Goal: Navigation & Orientation: Find specific page/section

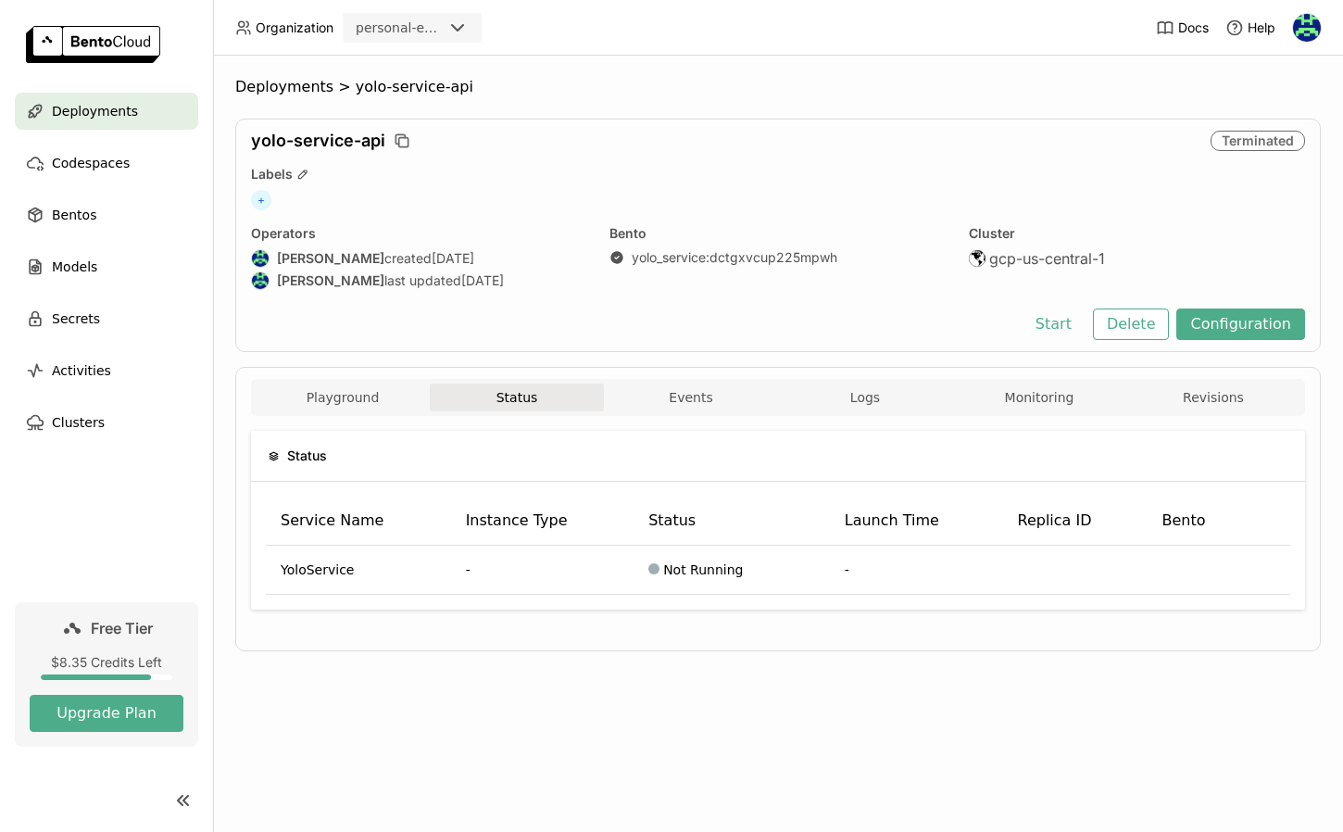
click at [98, 109] on span "Deployments" at bounding box center [95, 111] width 86 height 22
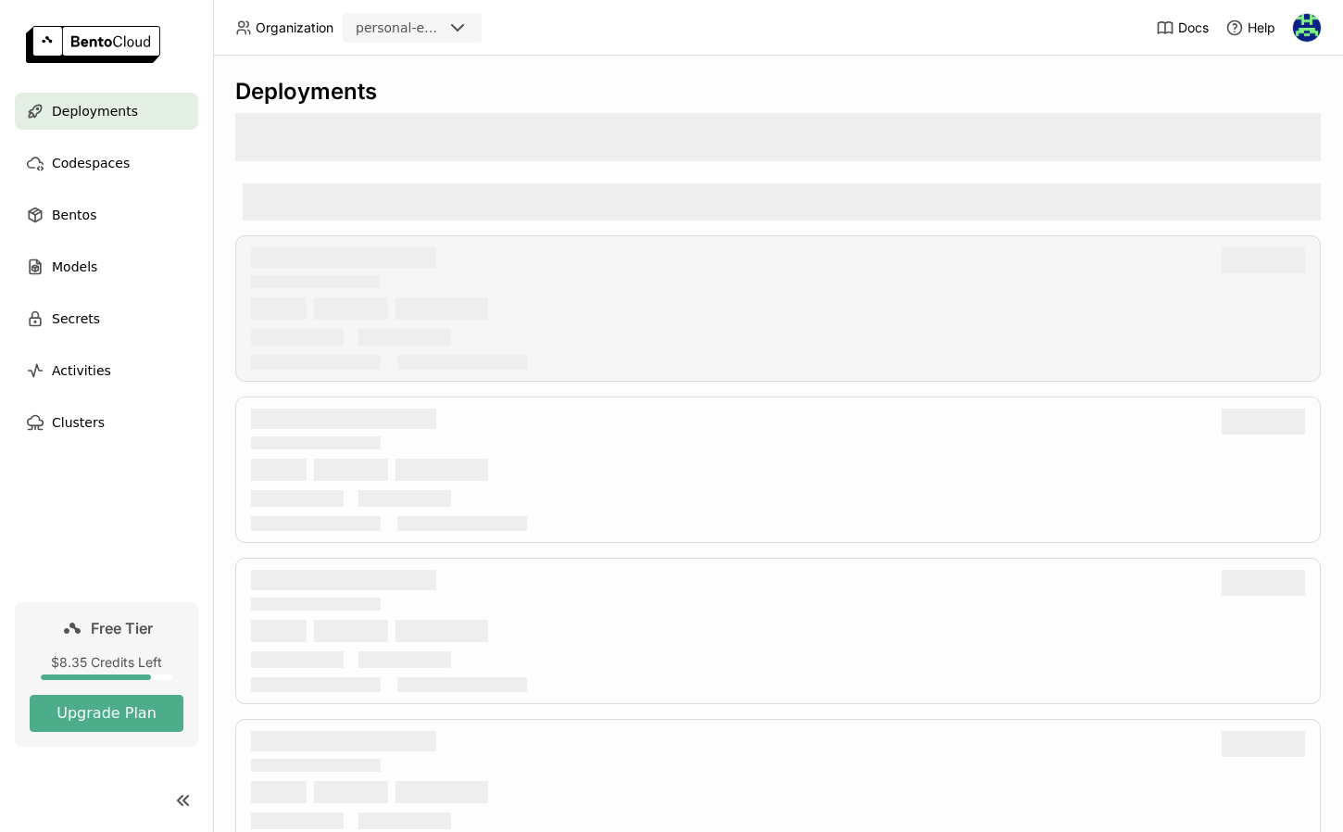
click at [670, 293] on div at bounding box center [777, 308] width 1085 height 146
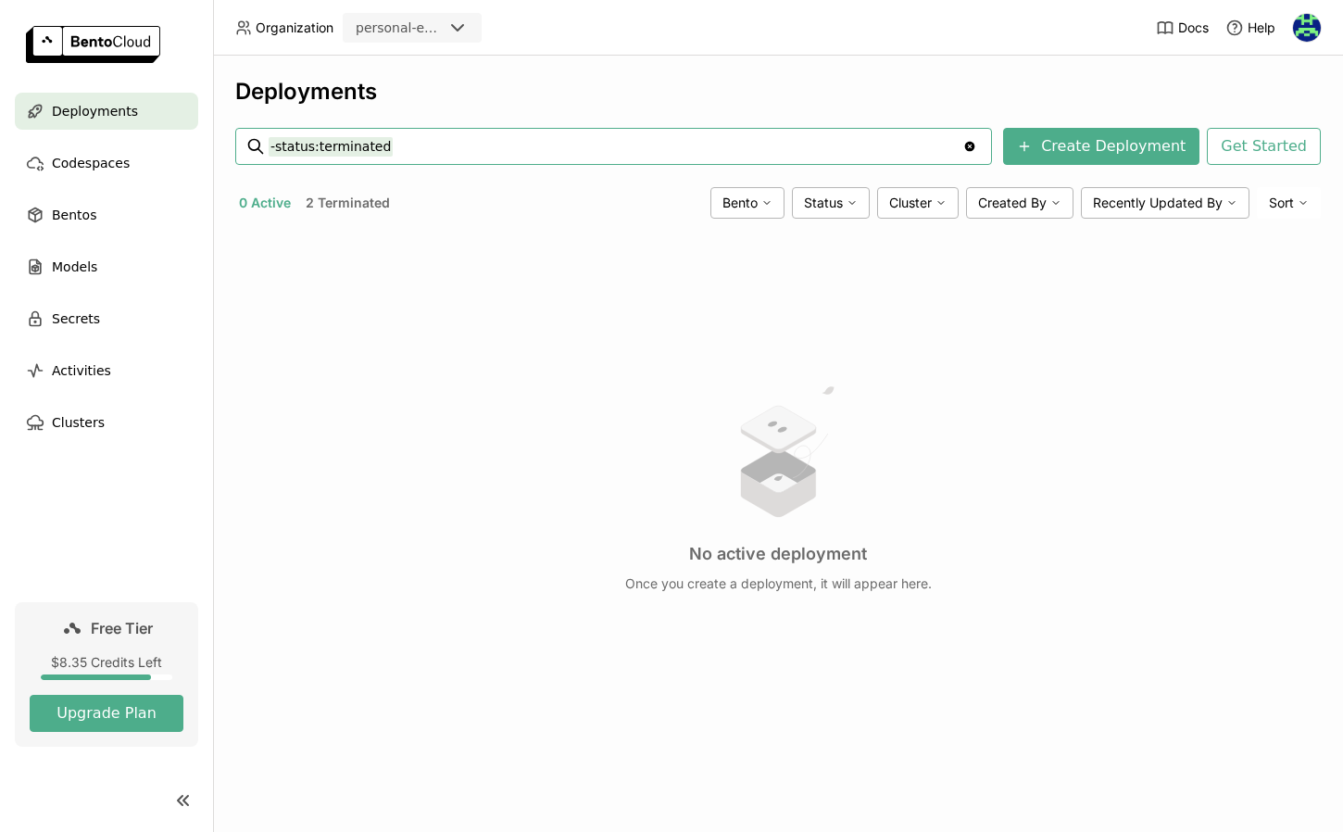
click at [337, 201] on button "2 Terminated" at bounding box center [348, 203] width 92 height 24
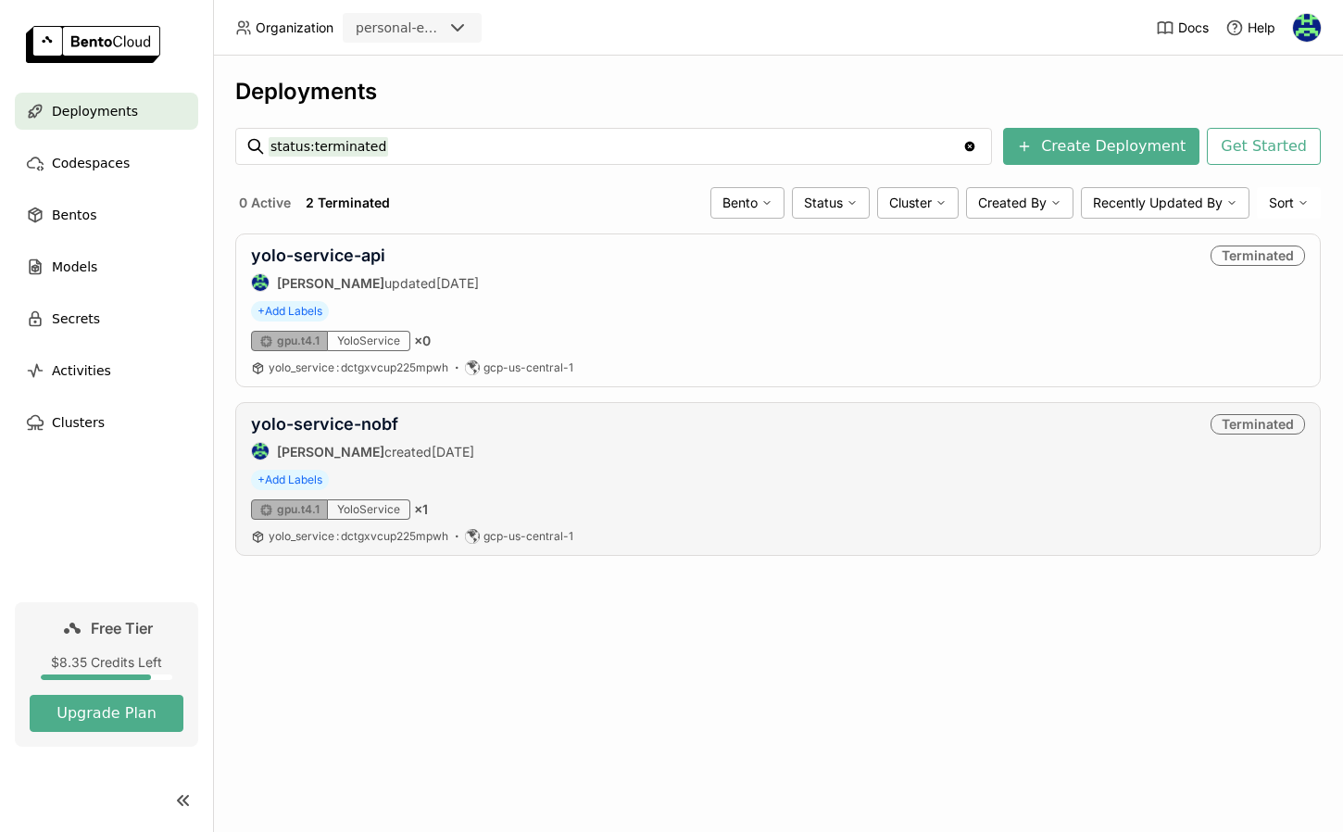
click at [691, 430] on div "yolo-service-nobf [PERSON_NAME] created [DATE] Terminated" at bounding box center [778, 437] width 1054 height 46
click at [756, 315] on div "+ Add Labels" at bounding box center [778, 311] width 1054 height 20
click at [732, 270] on div "yolo-service-api [PERSON_NAME] updated [DATE] Terminated" at bounding box center [778, 268] width 1054 height 46
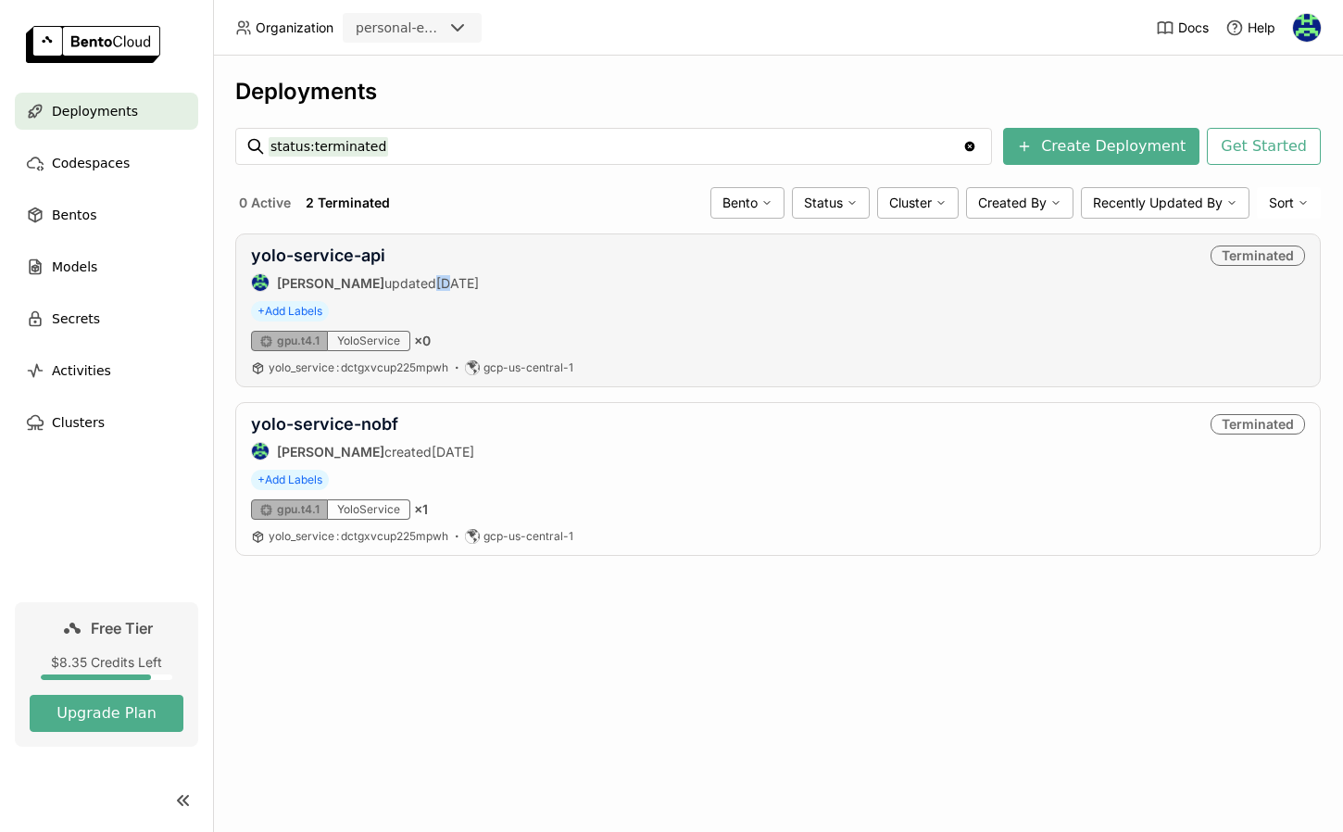
click at [732, 270] on div "yolo-service-api [PERSON_NAME] updated [DATE] Terminated" at bounding box center [778, 268] width 1054 height 46
click at [376, 256] on link "yolo-service-api" at bounding box center [318, 254] width 134 height 19
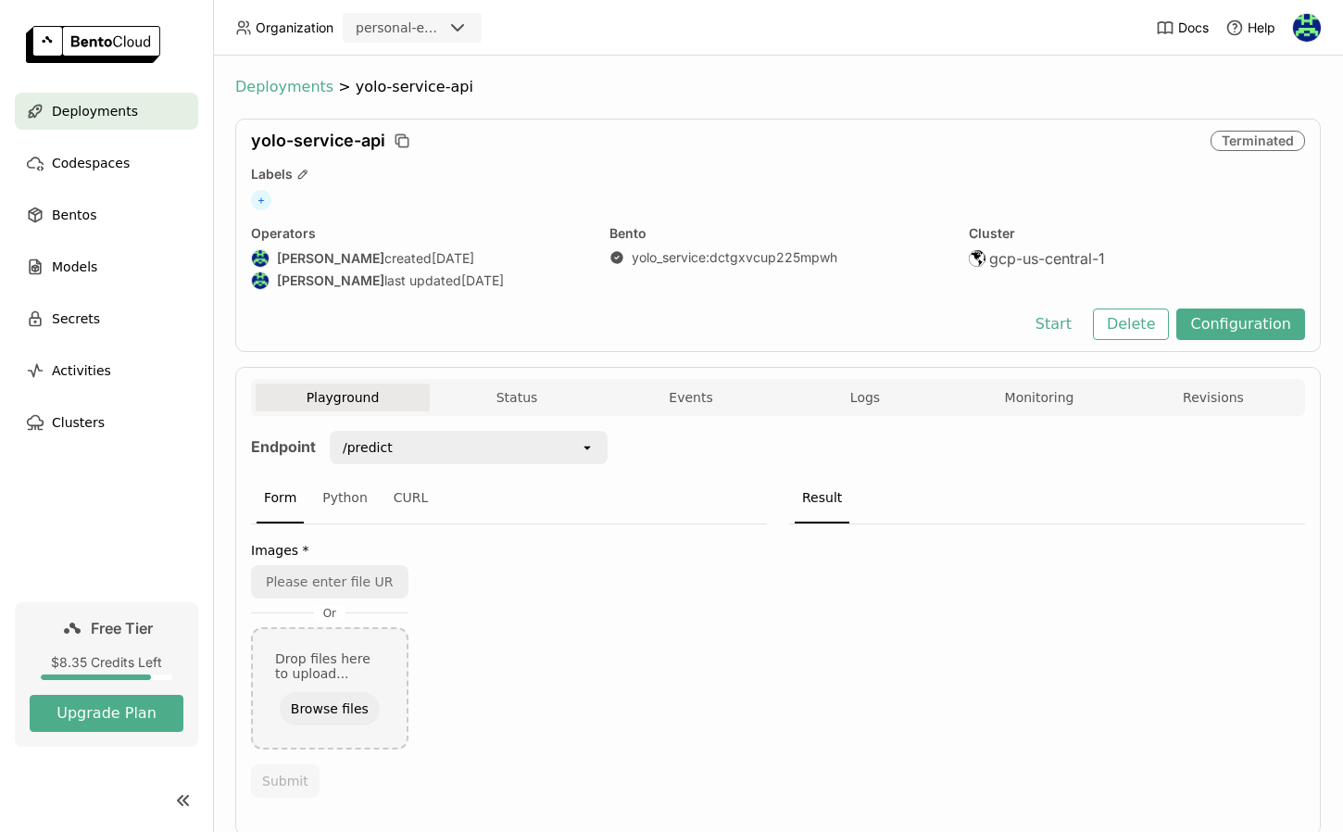
click at [306, 87] on span "Deployments" at bounding box center [284, 87] width 98 height 19
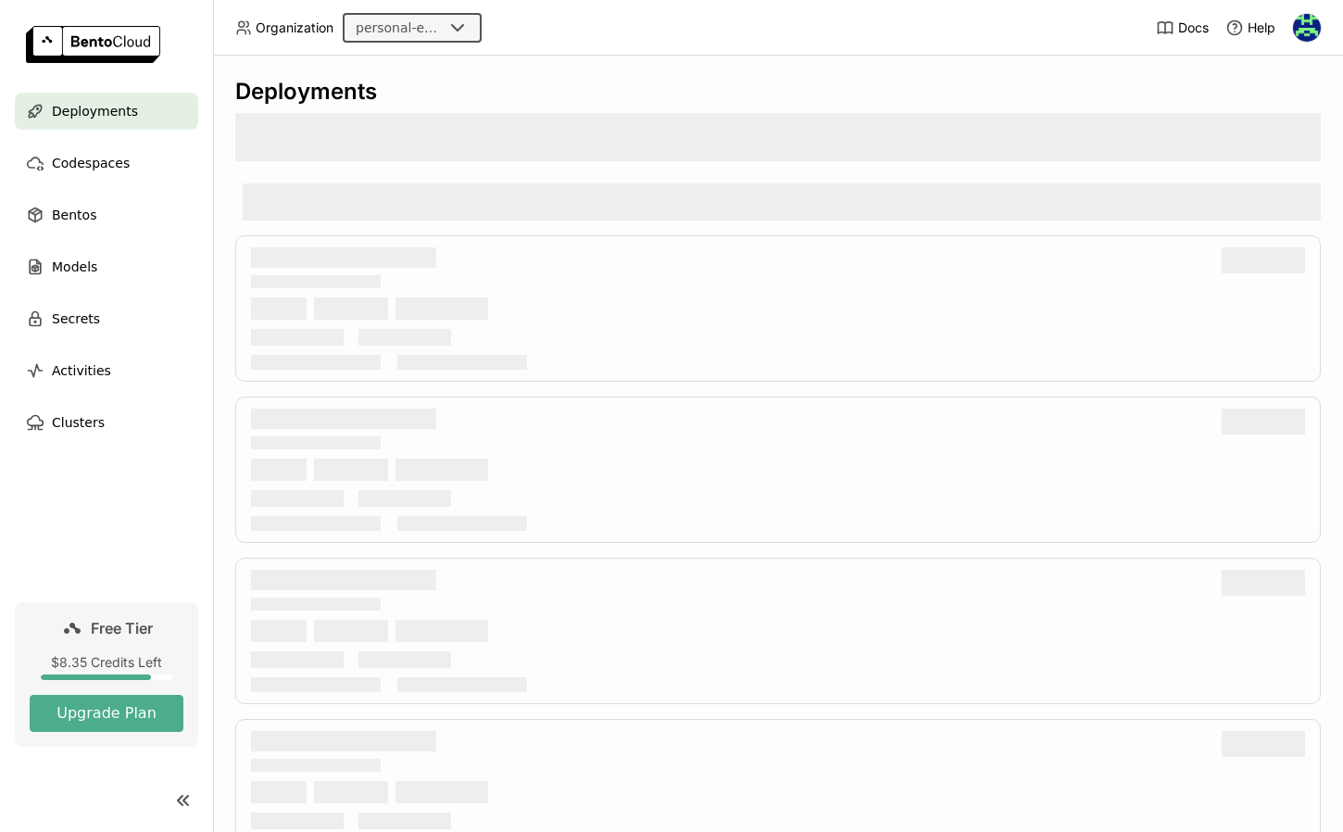
click at [445, 31] on input "Selected personal-exploration." at bounding box center [446, 28] width 2 height 19
click at [627, 80] on div "Deployments" at bounding box center [777, 92] width 1085 height 28
